Goal: Obtain resource: Obtain resource

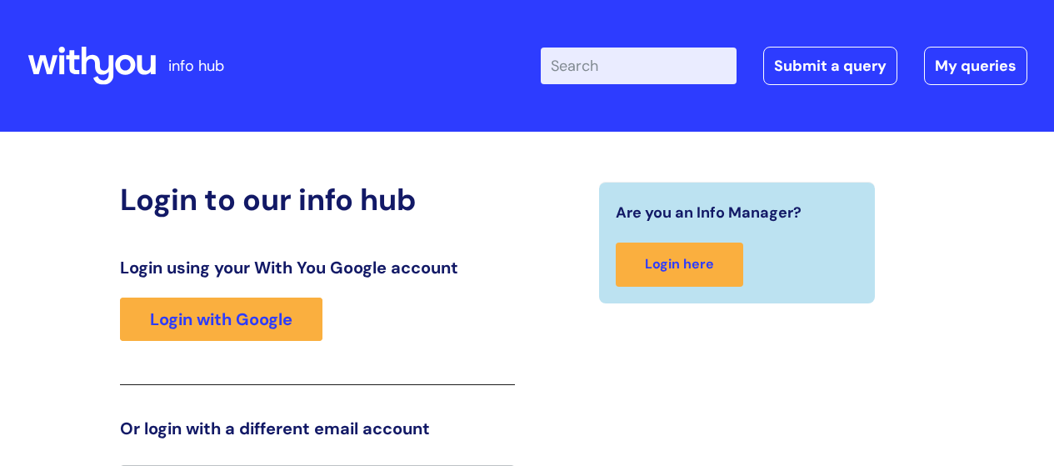
scroll to position [37, 0]
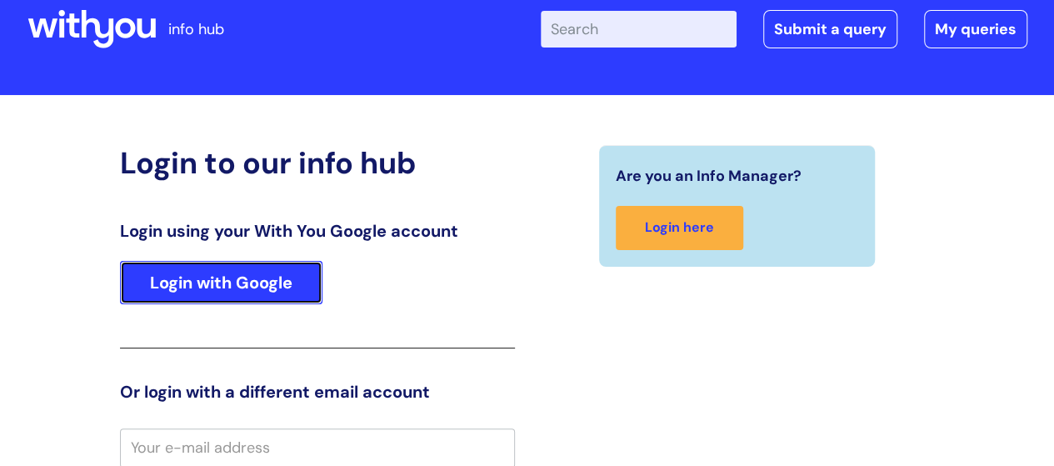
click at [173, 286] on link "Login with Google" at bounding box center [221, 282] width 202 height 43
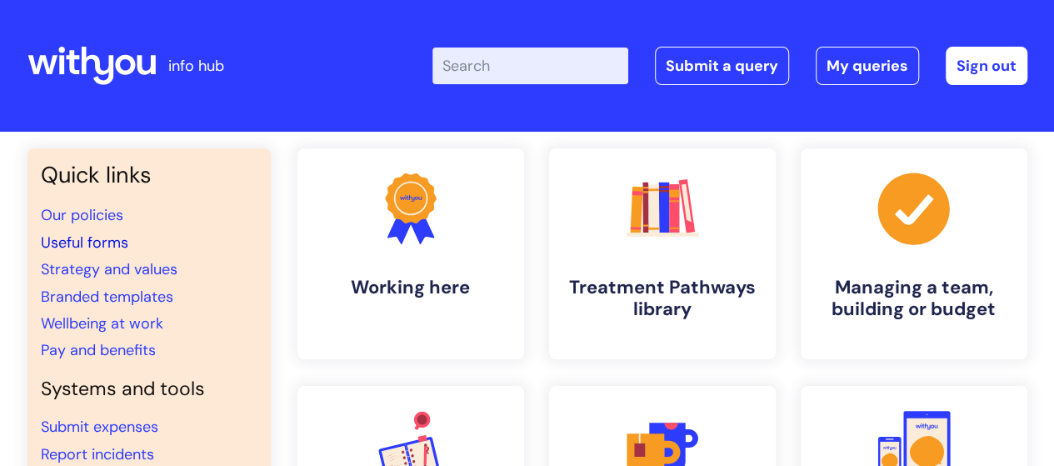
click at [108, 242] on link "Useful forms" at bounding box center [84, 242] width 87 height 20
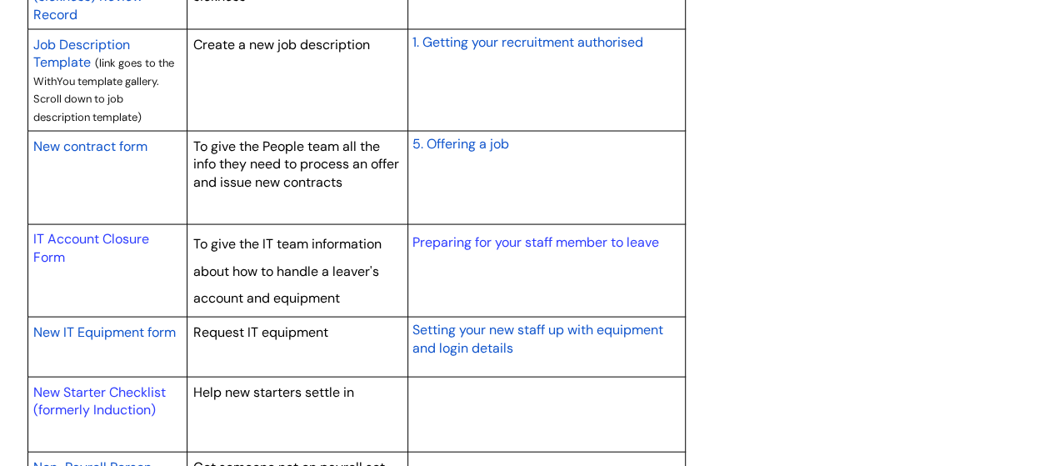
scroll to position [1666, 0]
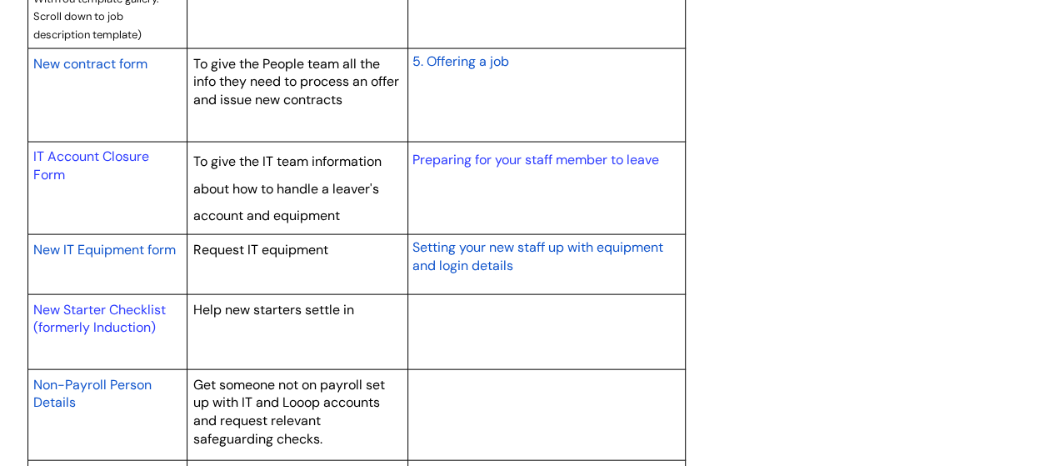
click at [127, 249] on span "New IT Equipment form" at bounding box center [104, 249] width 142 height 17
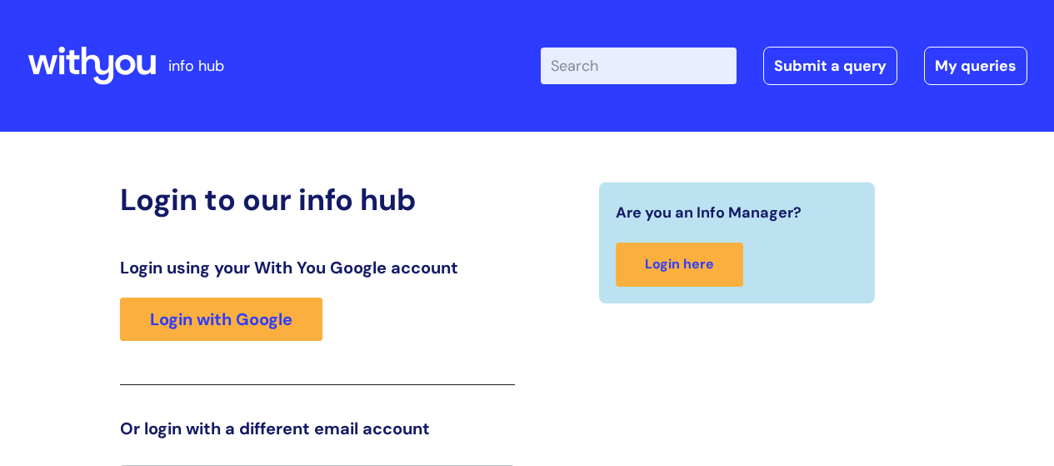
scroll to position [37, 0]
